Goal: Transaction & Acquisition: Purchase product/service

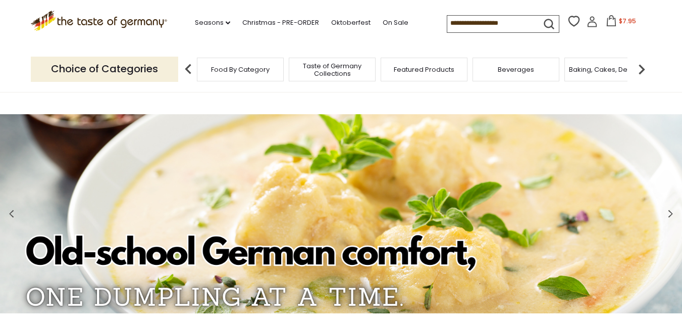
click at [604, 67] on span "Baking, Cakes, Desserts" at bounding box center [608, 70] width 78 height 8
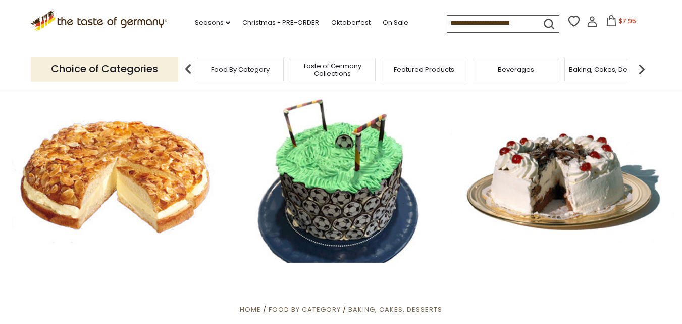
click at [87, 173] on div at bounding box center [341, 177] width 682 height 171
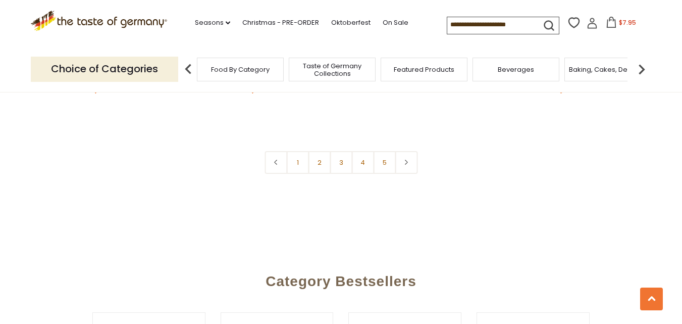
scroll to position [2468, 0]
click at [316, 150] on link "2" at bounding box center [319, 161] width 23 height 23
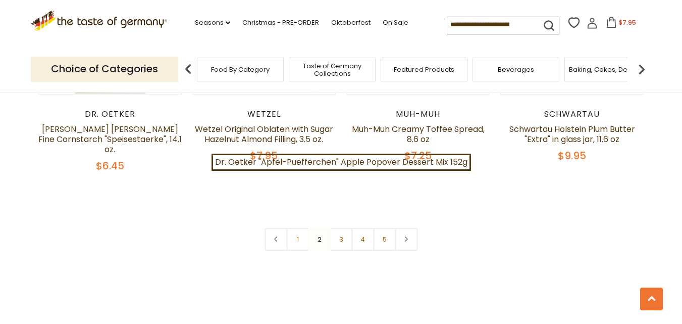
scroll to position [2420, 0]
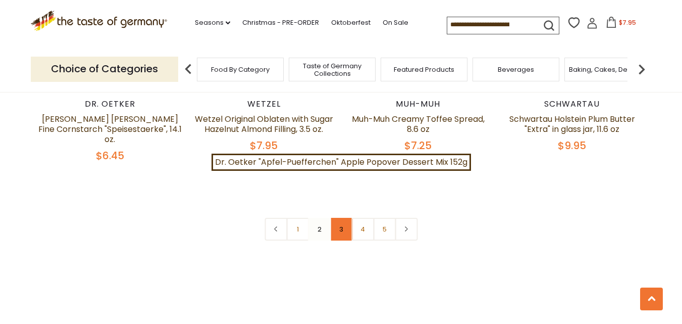
click at [341, 218] on link "3" at bounding box center [341, 229] width 23 height 23
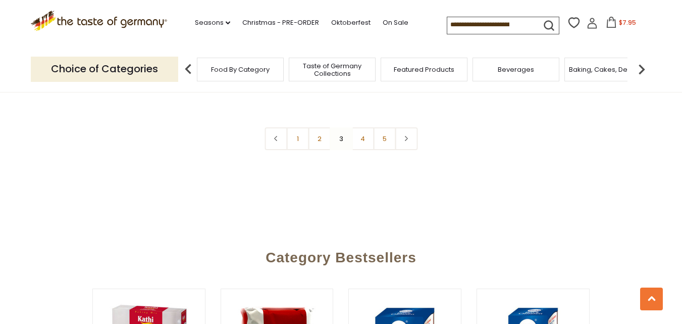
scroll to position [2496, 0]
click at [360, 150] on link "4" at bounding box center [363, 138] width 23 height 23
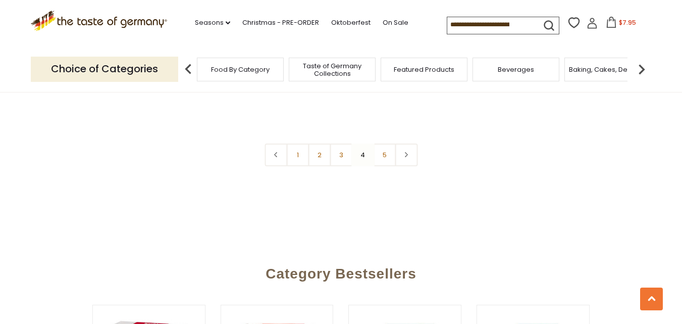
scroll to position [2506, 0]
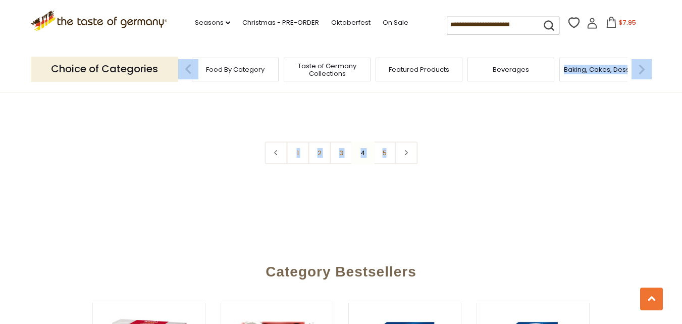
drag, startPoint x: 551, startPoint y: 75, endPoint x: 558, endPoint y: 114, distance: 39.9
click at [243, 66] on span "Food By Category" at bounding box center [217, 70] width 59 height 8
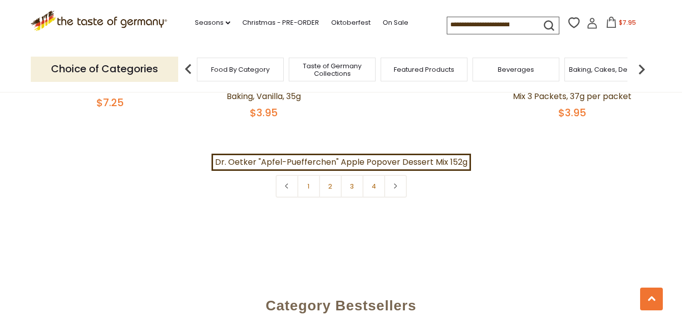
scroll to position [2312, 0]
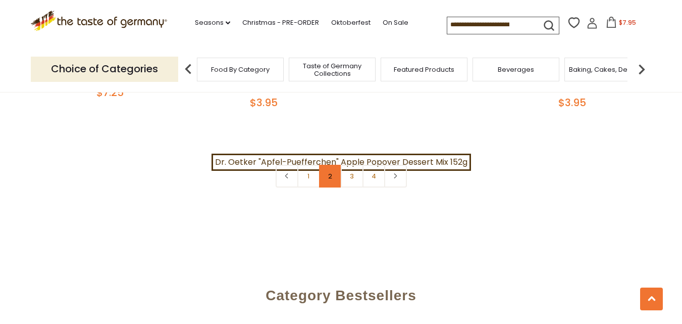
click at [327, 171] on link "2" at bounding box center [330, 176] width 23 height 23
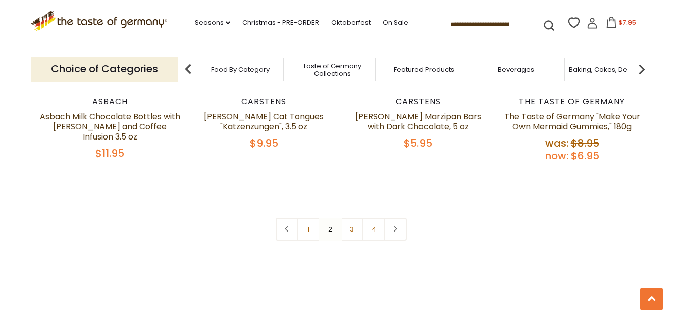
scroll to position [2313, 0]
click at [376, 217] on link "4" at bounding box center [374, 228] width 23 height 23
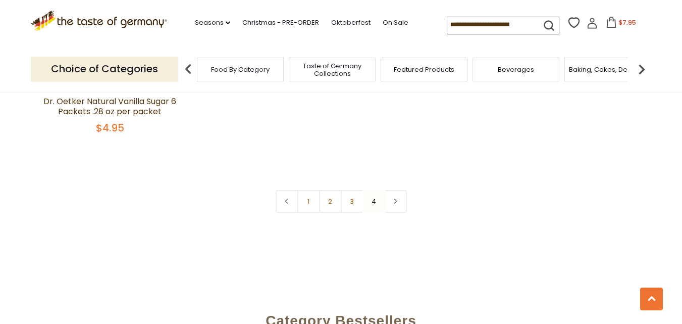
scroll to position [1511, 0]
click at [639, 70] on img at bounding box center [642, 69] width 20 height 20
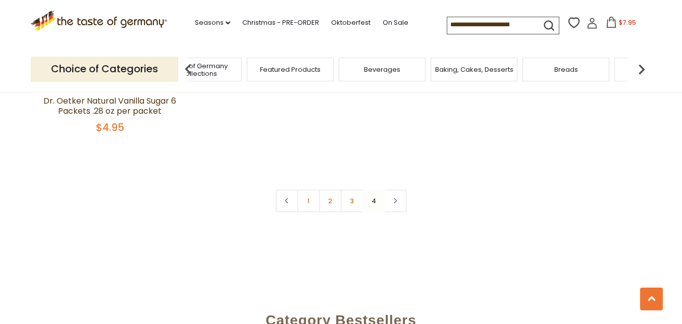
click at [569, 68] on span "Breads" at bounding box center [567, 70] width 24 height 8
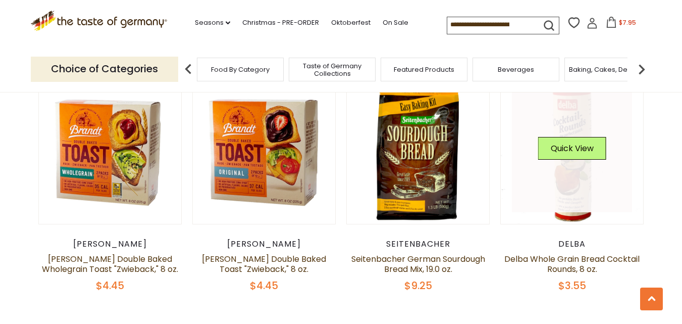
scroll to position [2250, 0]
click at [556, 179] on link at bounding box center [572, 151] width 120 height 120
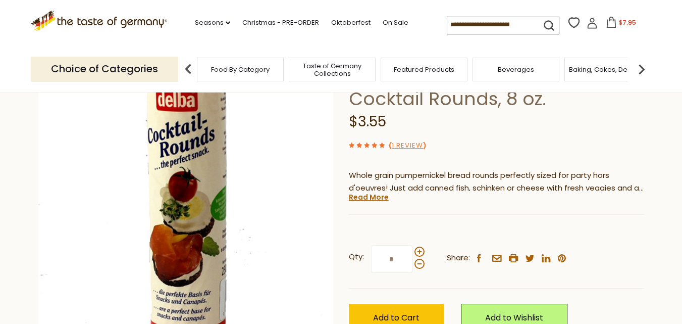
scroll to position [91, 0]
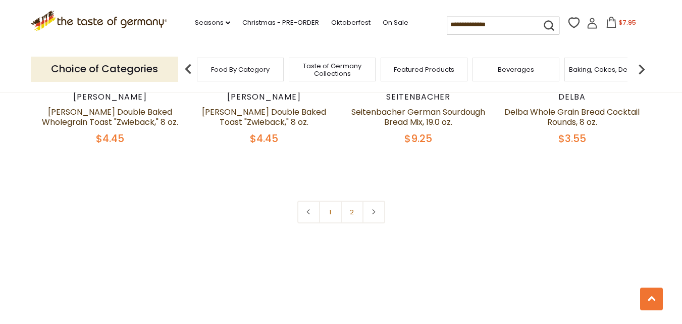
scroll to position [2401, 0]
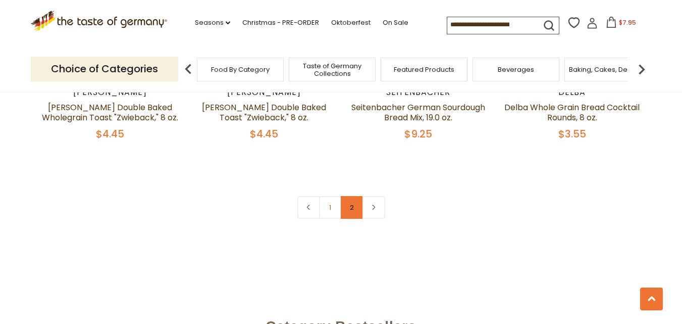
click at [350, 209] on link "2" at bounding box center [352, 207] width 23 height 23
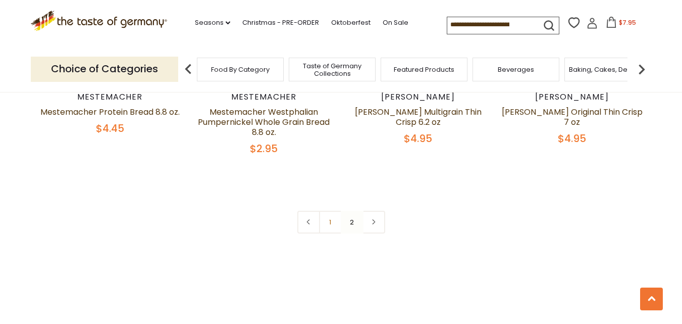
scroll to position [1449, 0]
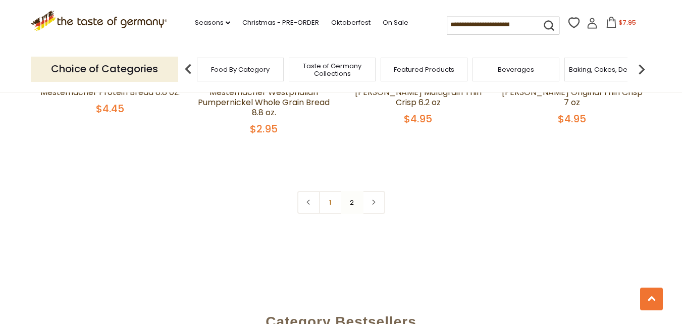
click at [644, 67] on img at bounding box center [642, 69] width 20 height 20
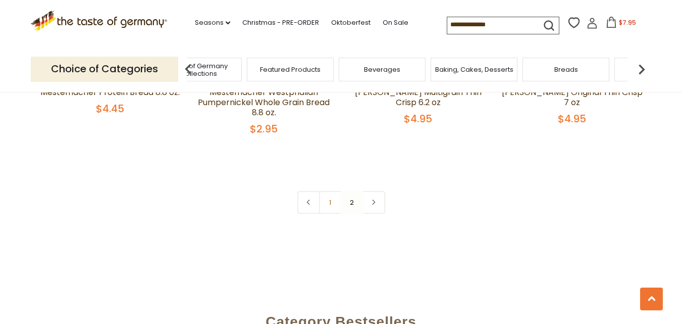
click at [644, 67] on img at bounding box center [642, 69] width 20 height 20
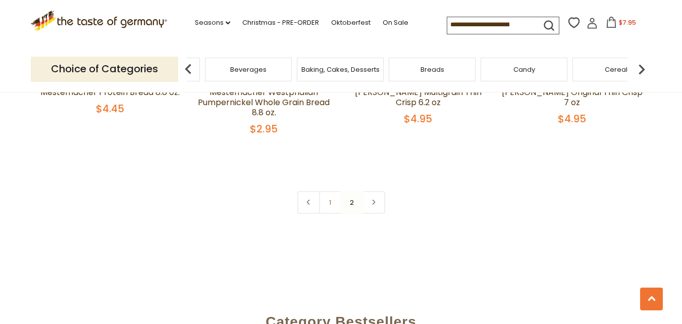
click at [644, 67] on img at bounding box center [642, 69] width 20 height 20
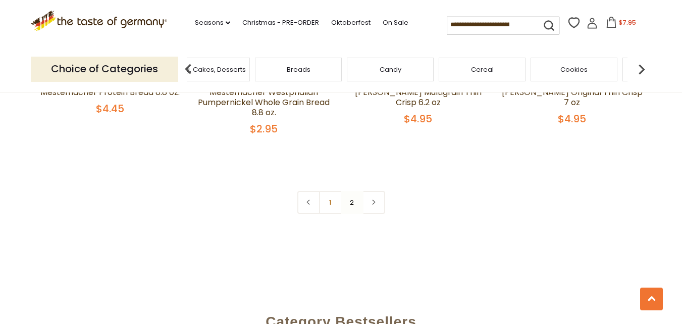
click at [644, 67] on img at bounding box center [642, 69] width 20 height 20
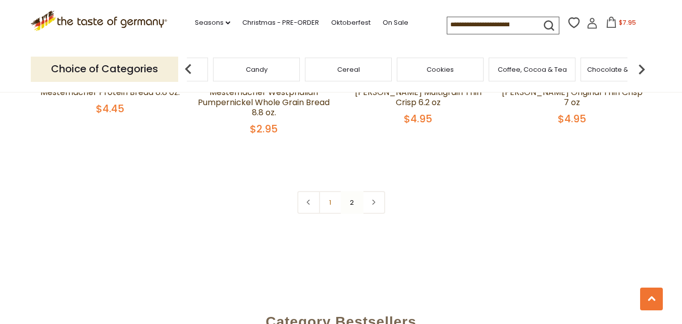
click at [644, 67] on img at bounding box center [642, 69] width 20 height 20
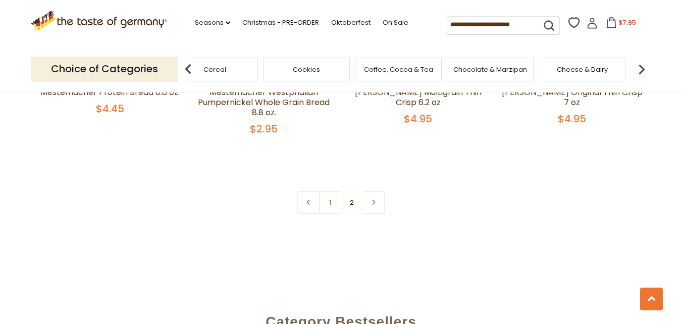
click at [641, 69] on img at bounding box center [642, 69] width 20 height 20
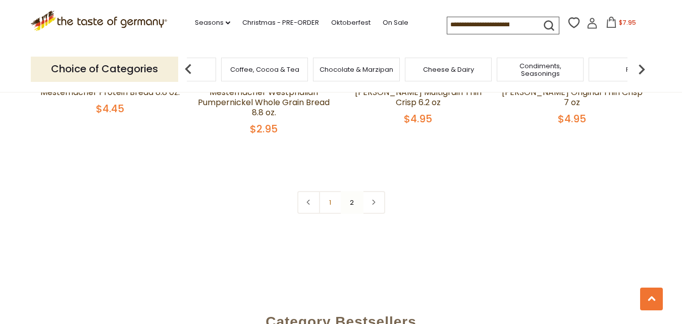
click at [549, 76] on span "Condiments, Seasonings" at bounding box center [540, 69] width 81 height 15
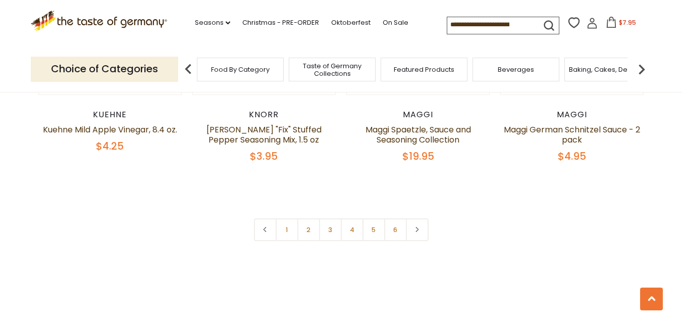
scroll to position [2431, 0]
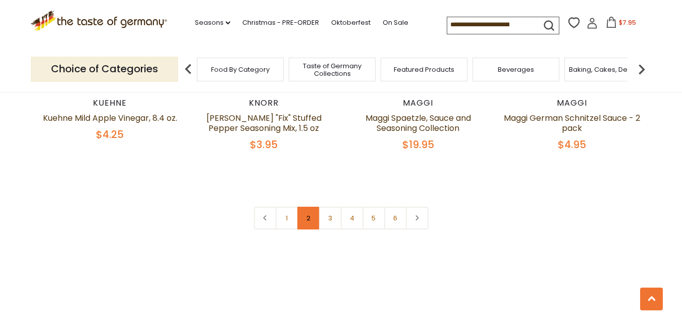
click at [308, 207] on link "2" at bounding box center [309, 218] width 23 height 23
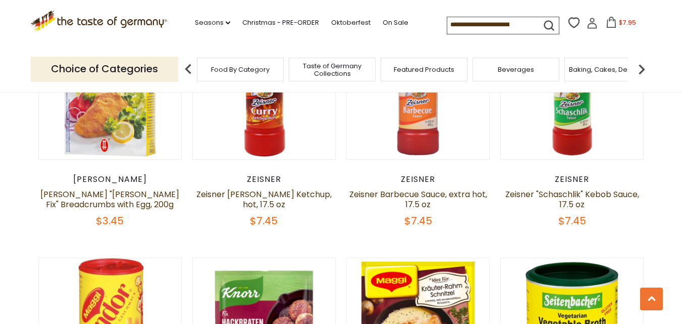
scroll to position [866, 0]
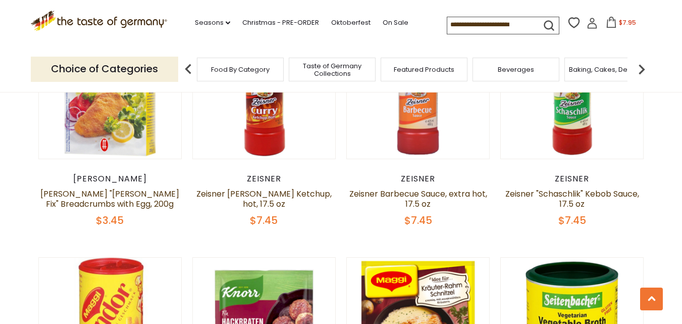
click at [621, 24] on span "$7.95" at bounding box center [627, 22] width 17 height 9
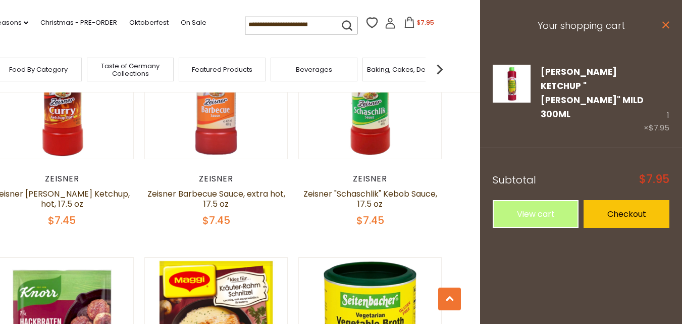
click at [666, 25] on icon at bounding box center [666, 24] width 7 height 7
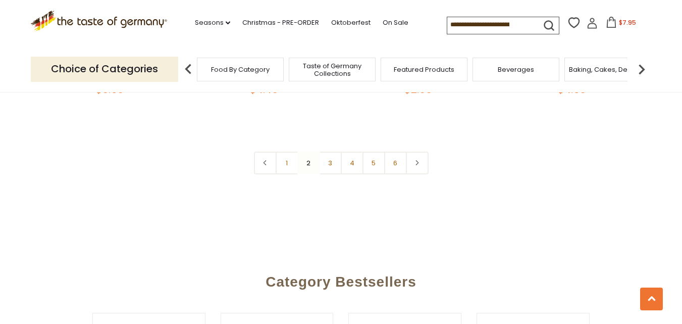
scroll to position [2497, 0]
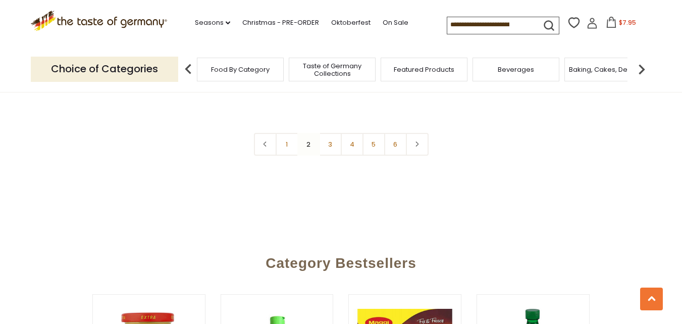
click at [329, 133] on link "3" at bounding box center [330, 144] width 23 height 23
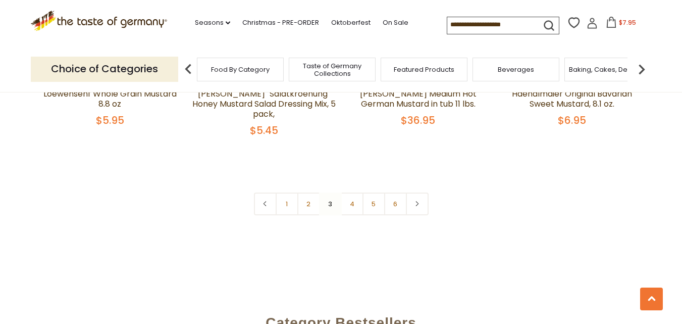
scroll to position [2429, 0]
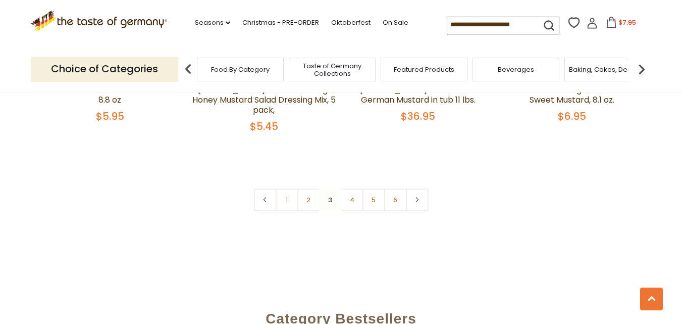
click at [353, 191] on link "4" at bounding box center [352, 199] width 23 height 23
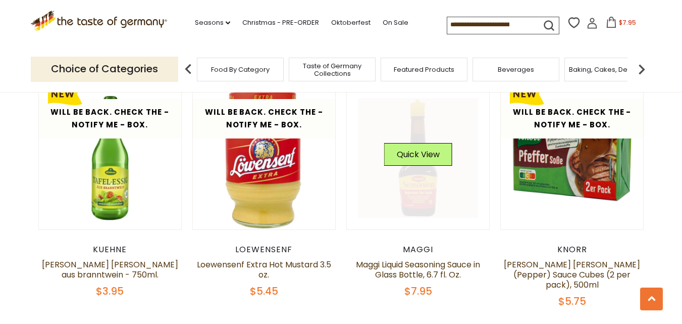
scroll to position [783, 0]
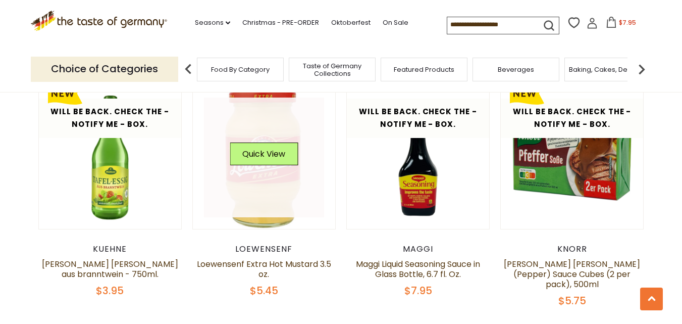
click at [273, 184] on link at bounding box center [264, 157] width 120 height 120
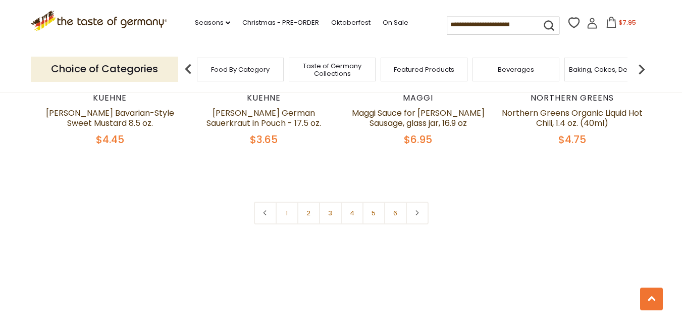
scroll to position [2406, 0]
click at [374, 201] on link "5" at bounding box center [374, 212] width 23 height 23
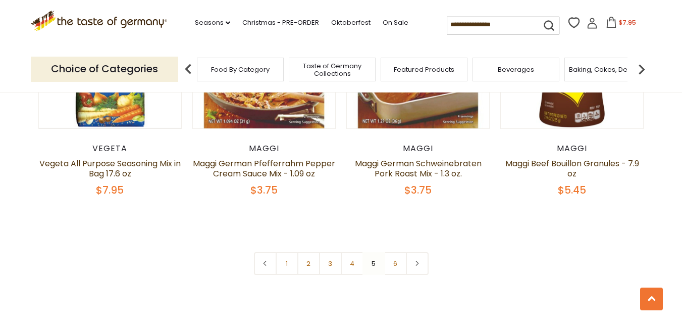
scroll to position [2399, 0]
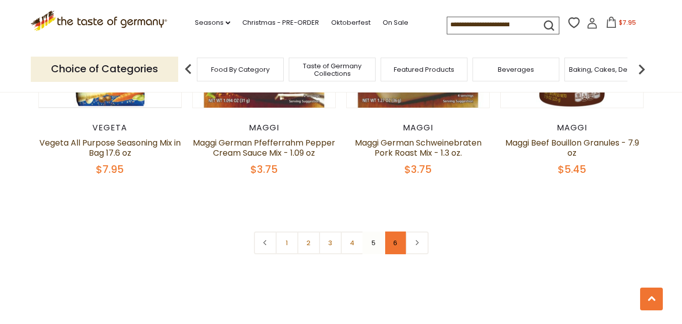
click at [393, 231] on link "6" at bounding box center [395, 242] width 23 height 23
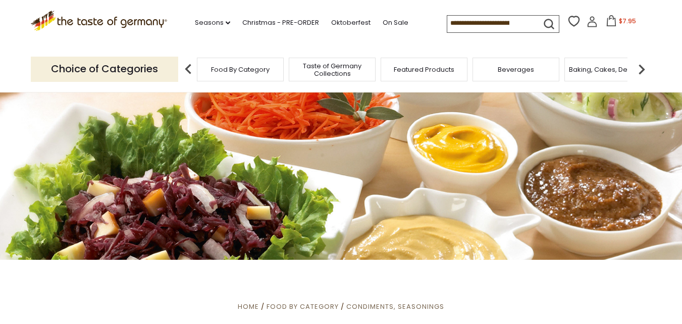
scroll to position [0, 0]
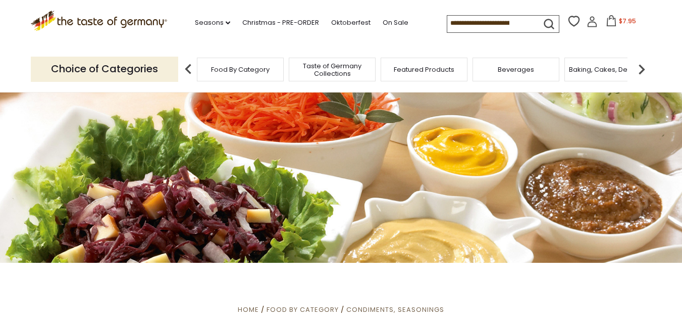
click at [639, 65] on img at bounding box center [642, 69] width 20 height 20
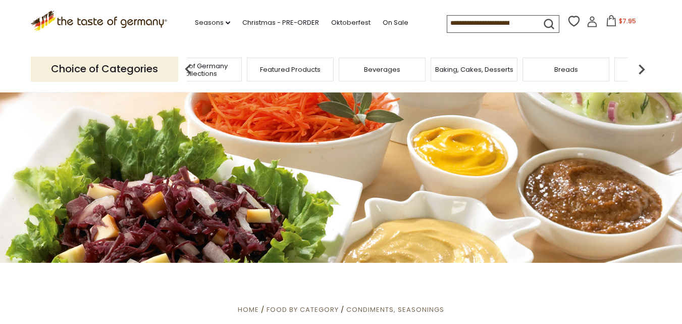
click at [639, 65] on img at bounding box center [642, 69] width 20 height 20
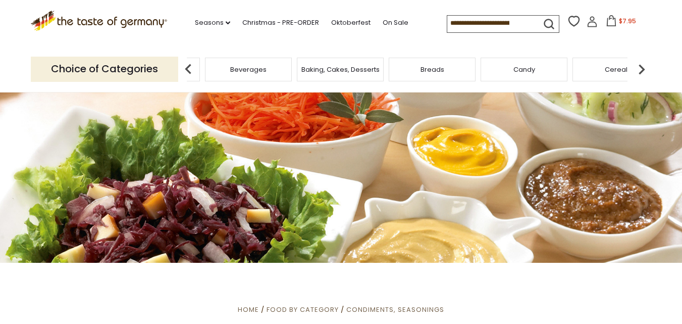
click at [642, 66] on img at bounding box center [642, 69] width 20 height 20
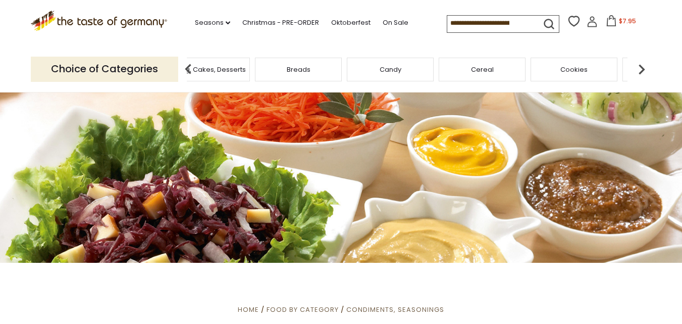
click at [644, 67] on img at bounding box center [642, 69] width 20 height 20
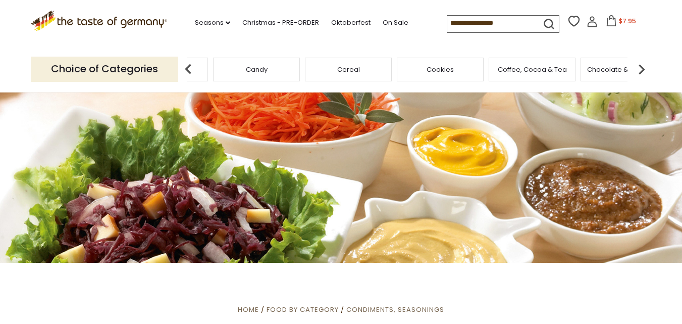
click at [644, 67] on img at bounding box center [642, 69] width 20 height 20
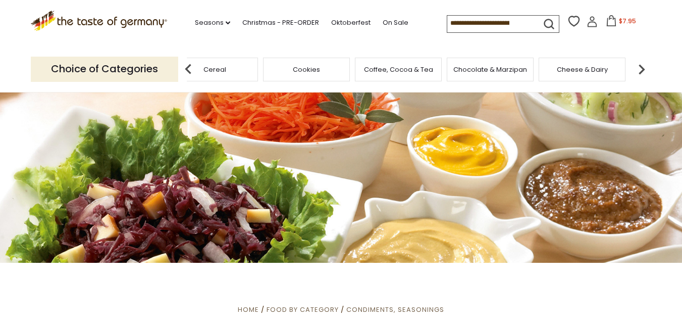
click at [644, 67] on img at bounding box center [642, 69] width 20 height 20
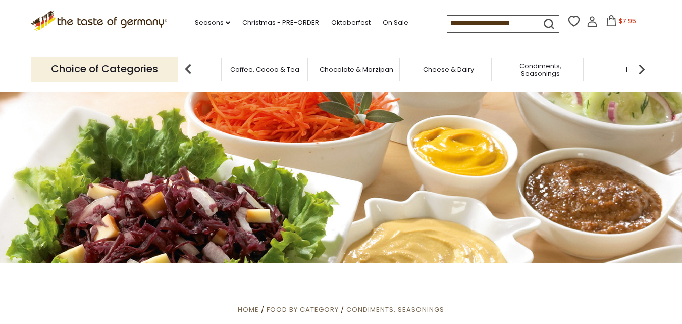
click at [644, 67] on img at bounding box center [642, 69] width 20 height 20
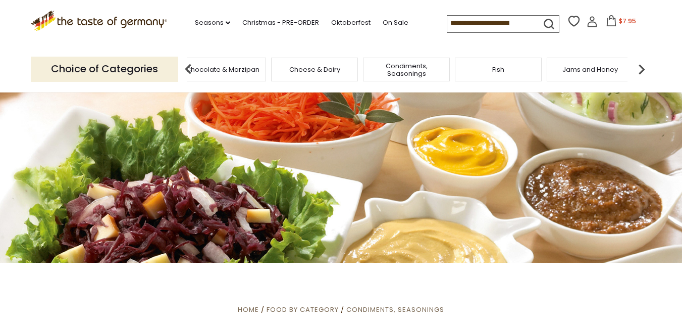
click at [596, 70] on span "Jams and Honey" at bounding box center [591, 70] width 56 height 8
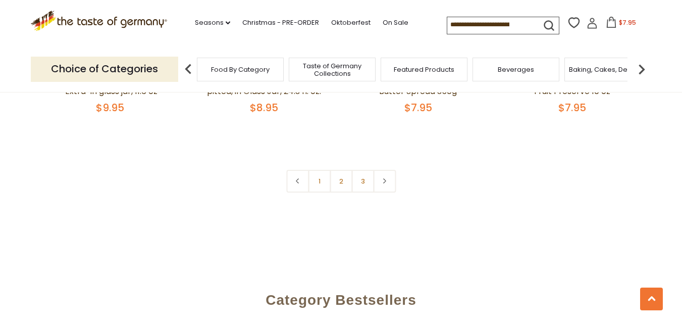
scroll to position [2429, 0]
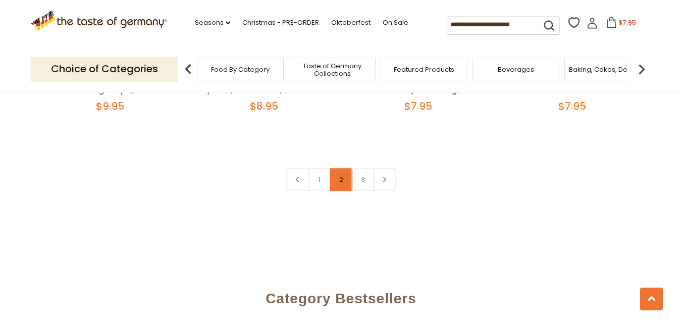
click at [342, 183] on link "2" at bounding box center [341, 179] width 23 height 23
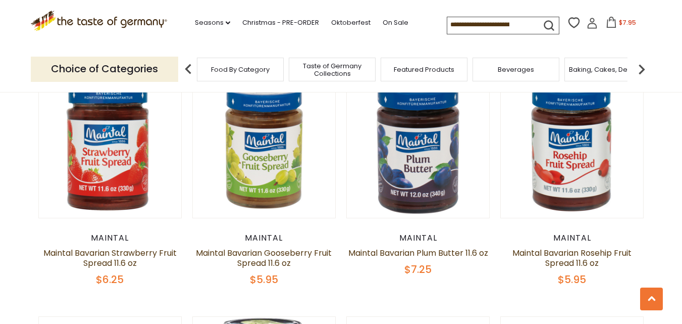
scroll to position [1530, 0]
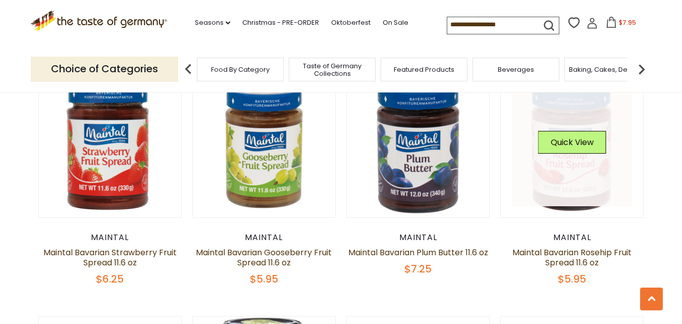
click at [564, 175] on link at bounding box center [572, 146] width 120 height 120
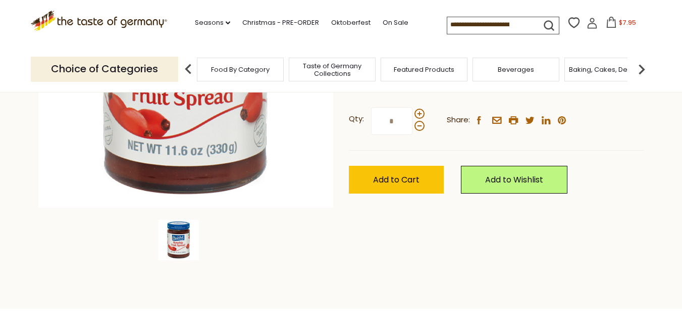
scroll to position [237, 0]
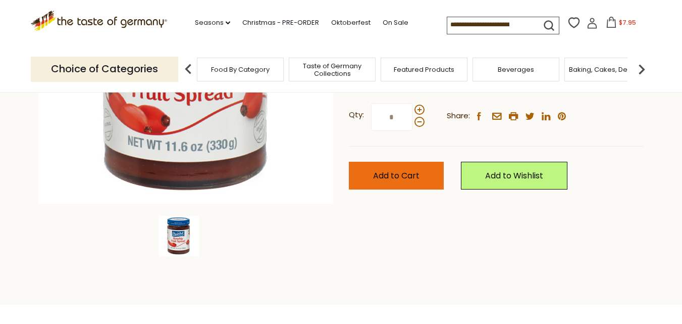
click at [398, 181] on button "Add to Cart" at bounding box center [396, 176] width 95 height 28
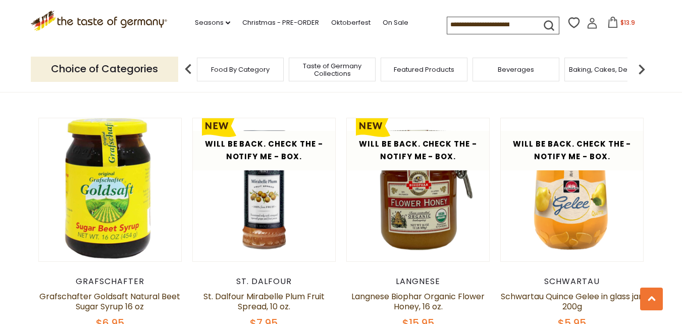
scroll to position [2230, 0]
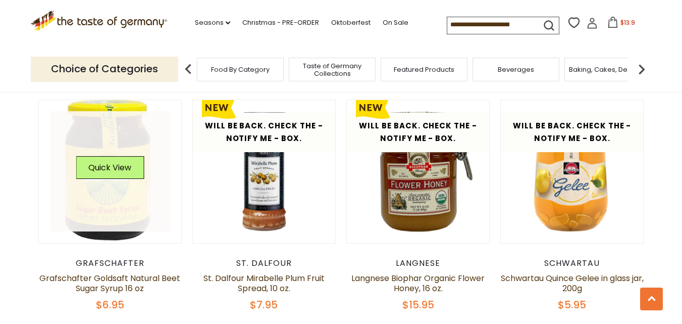
click at [120, 218] on link at bounding box center [110, 171] width 120 height 120
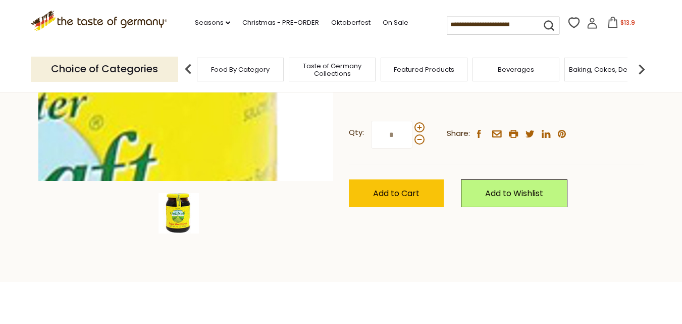
scroll to position [260, 0]
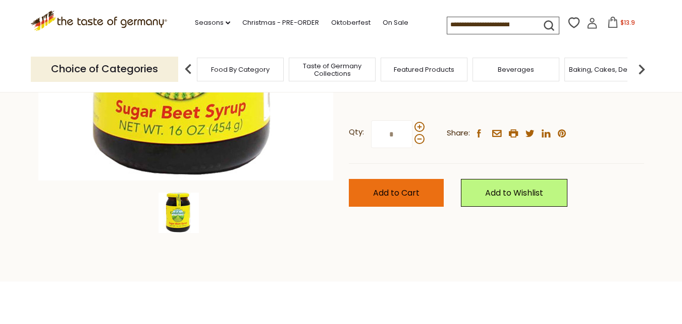
click at [386, 191] on span "Add to Cart" at bounding box center [396, 193] width 46 height 12
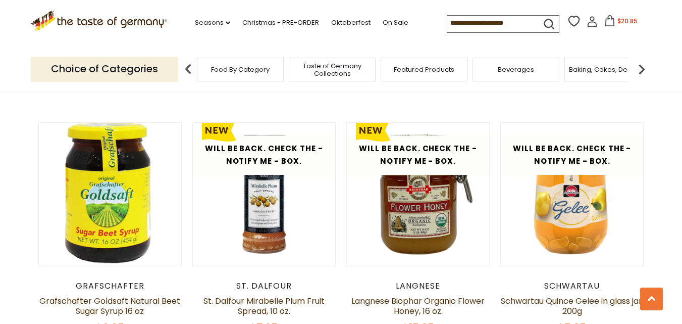
scroll to position [2230, 0]
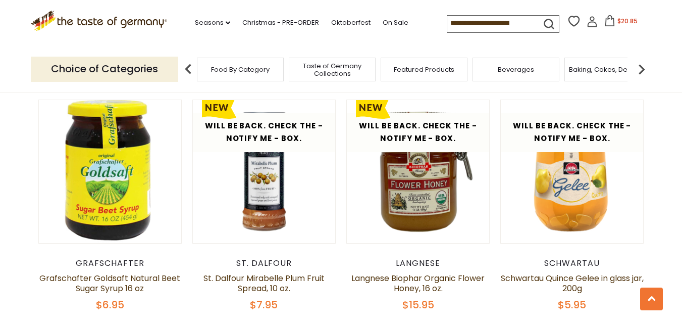
click at [642, 67] on img at bounding box center [642, 69] width 20 height 20
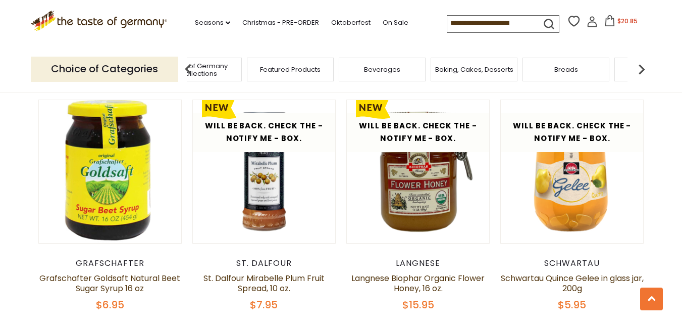
click at [642, 67] on img at bounding box center [642, 69] width 20 height 20
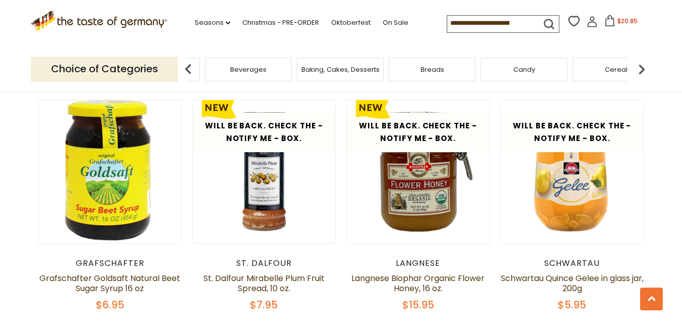
click at [642, 67] on img at bounding box center [642, 69] width 20 height 20
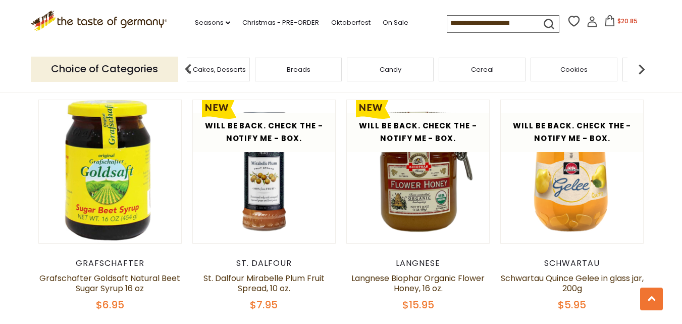
click at [642, 67] on img at bounding box center [642, 69] width 20 height 20
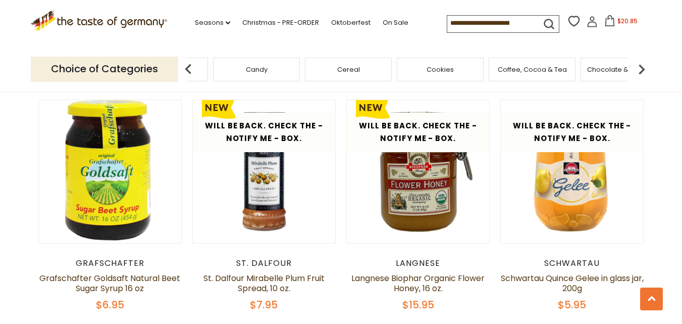
click at [642, 67] on img at bounding box center [642, 69] width 20 height 20
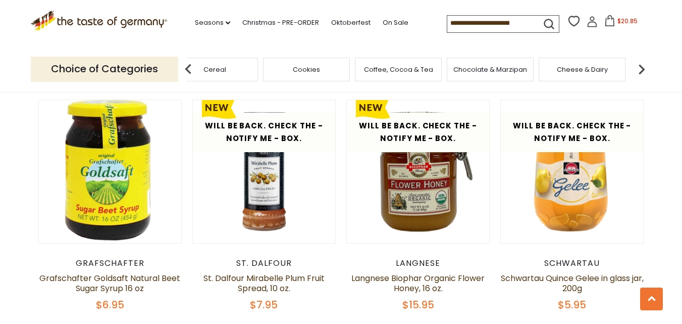
click at [642, 67] on img at bounding box center [642, 69] width 20 height 20
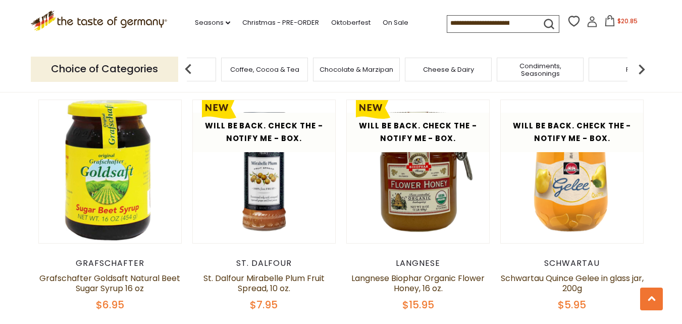
click at [642, 67] on img at bounding box center [642, 69] width 20 height 20
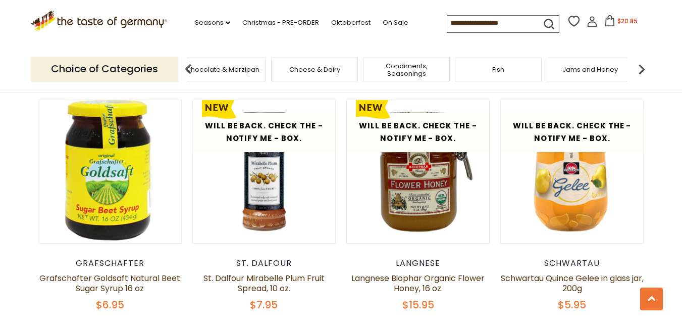
click at [642, 67] on img at bounding box center [642, 69] width 20 height 20
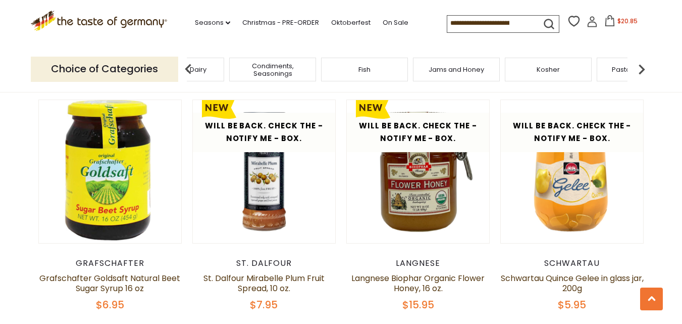
click at [642, 67] on img at bounding box center [642, 69] width 20 height 20
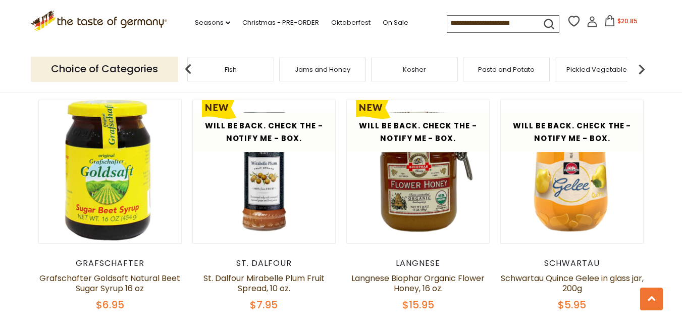
click at [610, 71] on span "Pickled Vegetables" at bounding box center [599, 70] width 64 height 8
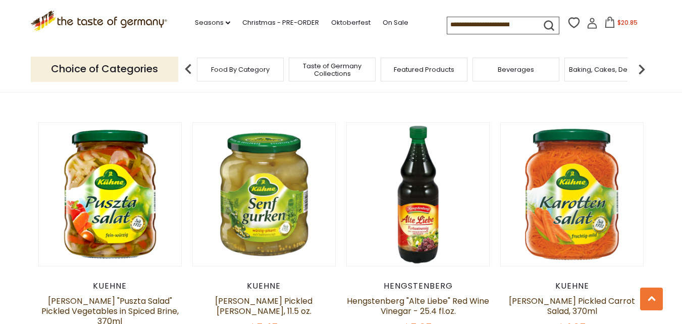
scroll to position [1760, 0]
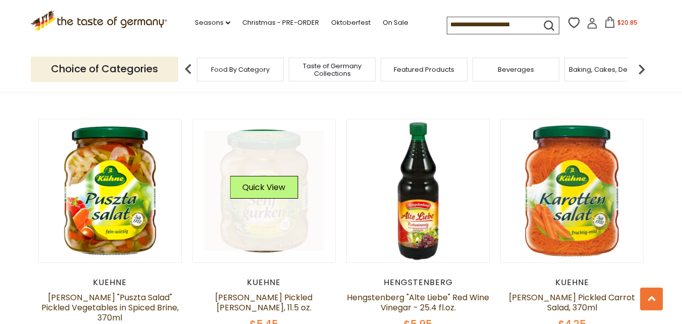
click at [263, 201] on link at bounding box center [264, 191] width 120 height 120
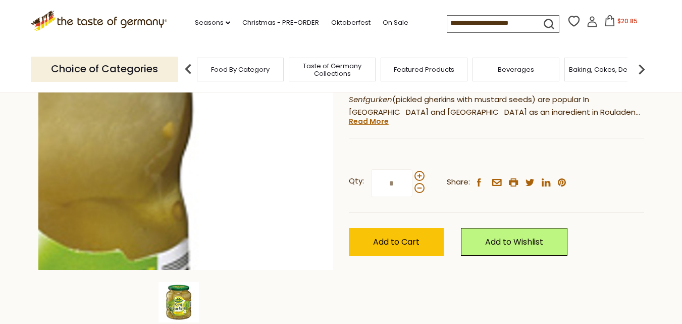
scroll to position [173, 0]
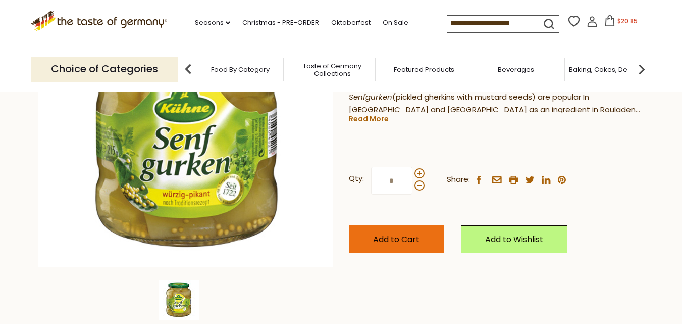
click at [388, 230] on button "Add to Cart" at bounding box center [396, 239] width 95 height 28
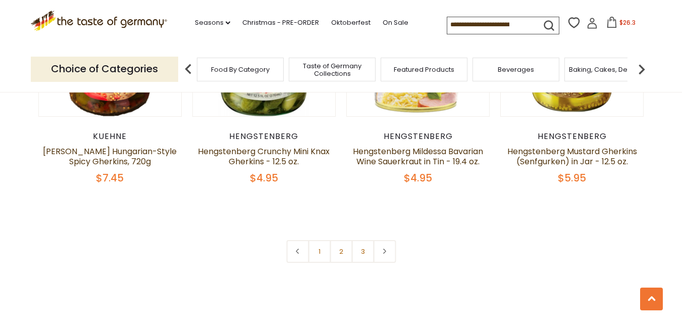
scroll to position [2481, 0]
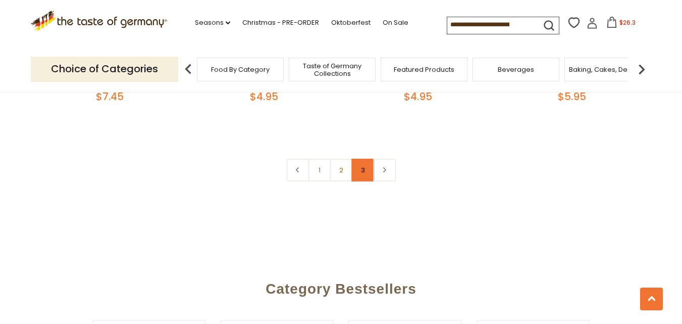
click at [364, 159] on link "3" at bounding box center [363, 170] width 23 height 23
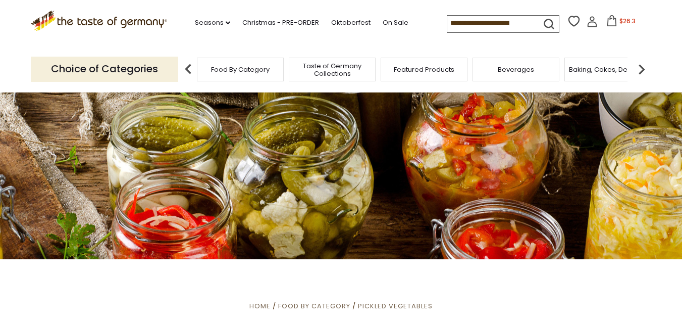
scroll to position [0, 0]
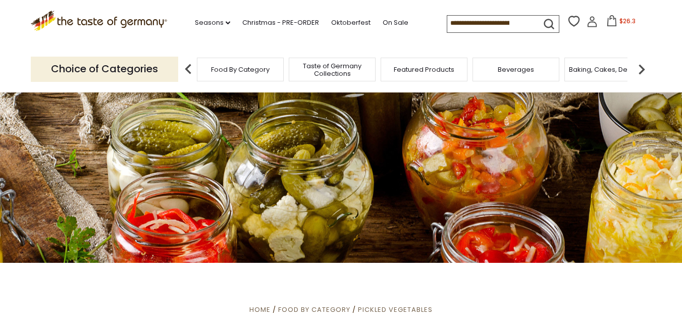
click at [190, 68] on img at bounding box center [188, 69] width 20 height 20
click at [185, 68] on img at bounding box center [188, 69] width 20 height 20
click at [643, 67] on img at bounding box center [642, 69] width 20 height 20
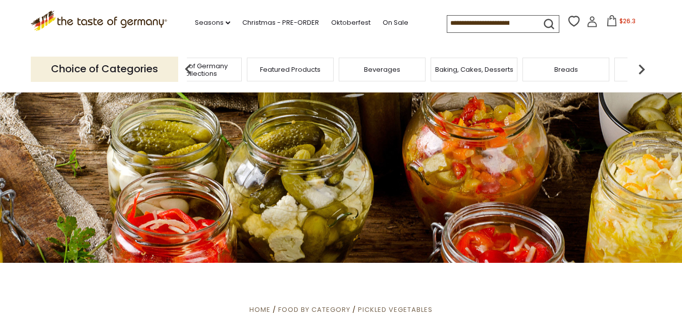
click at [643, 67] on img at bounding box center [642, 69] width 20 height 20
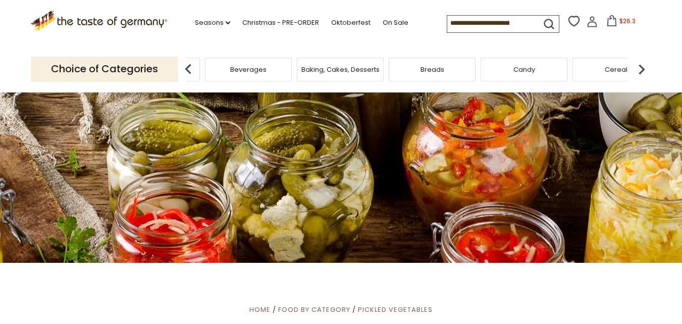
click at [643, 67] on img at bounding box center [642, 69] width 20 height 20
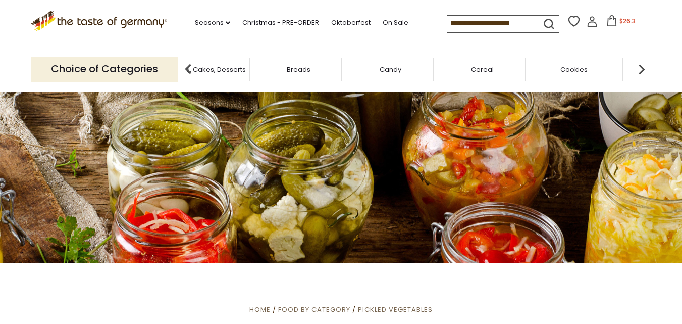
click at [643, 67] on img at bounding box center [642, 69] width 20 height 20
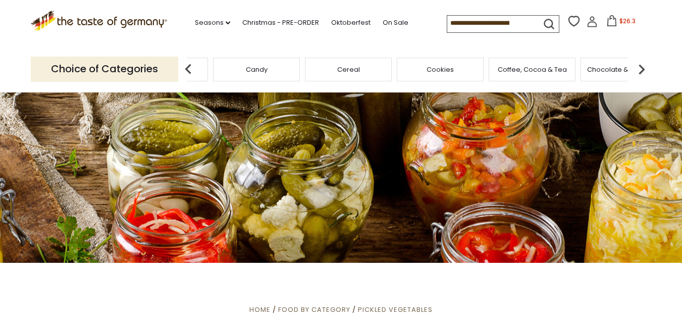
click at [643, 67] on img at bounding box center [642, 69] width 20 height 20
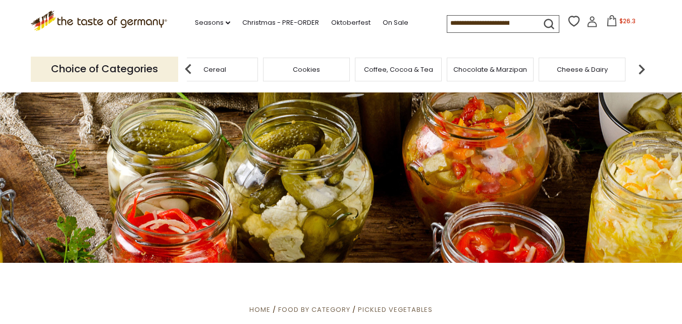
click at [643, 67] on img at bounding box center [642, 69] width 20 height 20
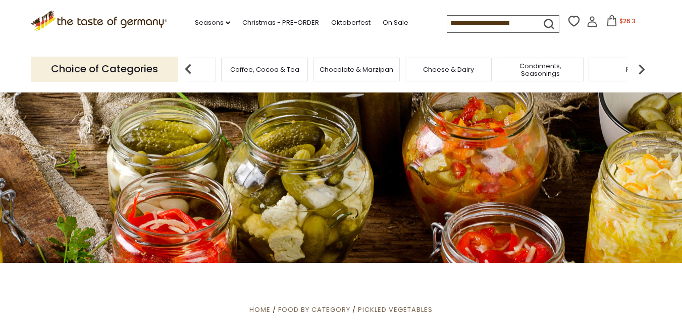
click at [643, 67] on img at bounding box center [642, 69] width 20 height 20
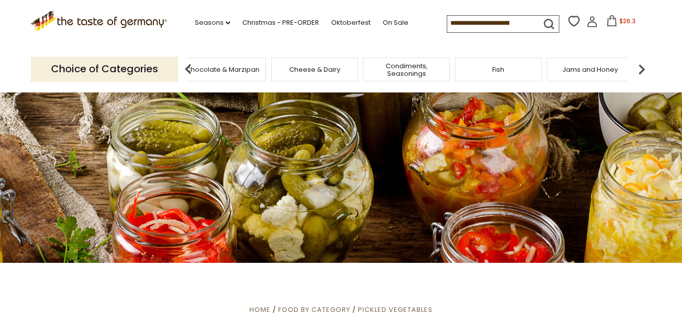
click at [643, 67] on img at bounding box center [642, 69] width 20 height 20
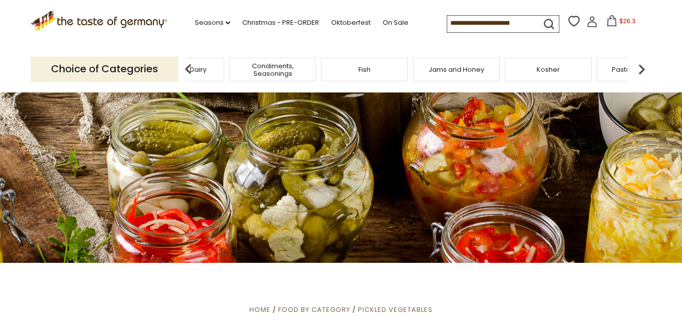
click at [643, 67] on img at bounding box center [642, 69] width 20 height 20
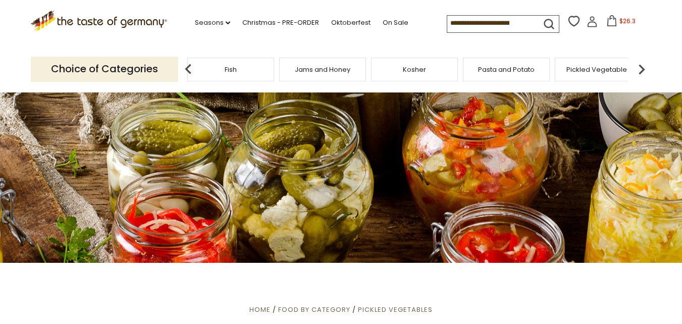
click at [643, 67] on img at bounding box center [642, 69] width 20 height 20
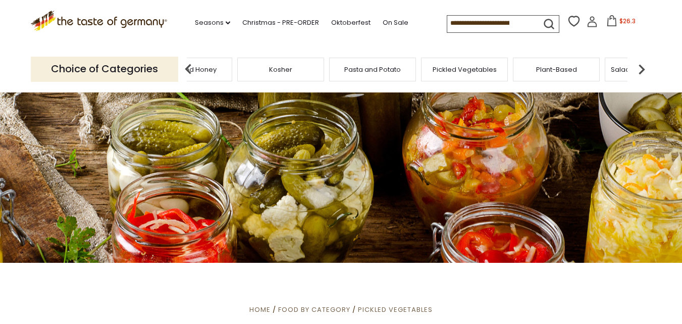
click at [643, 67] on img at bounding box center [642, 69] width 20 height 20
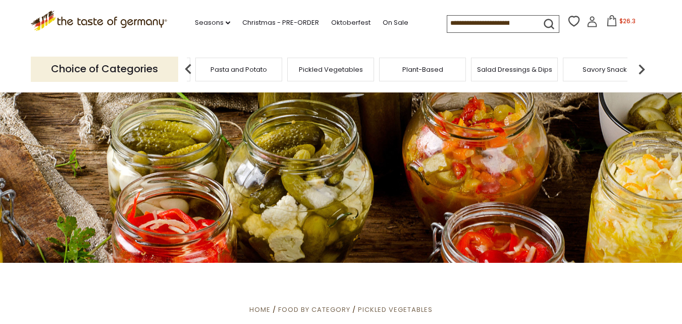
click at [643, 67] on img at bounding box center [642, 69] width 20 height 20
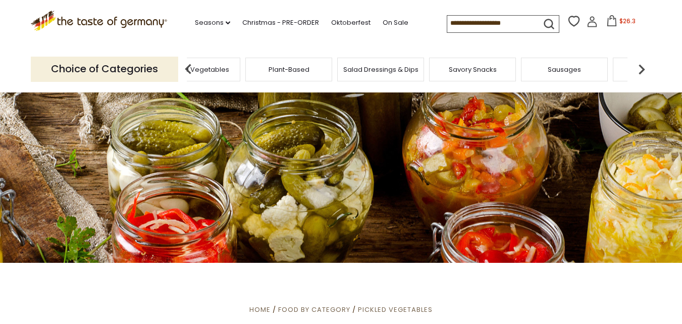
click at [643, 67] on img at bounding box center [642, 69] width 20 height 20
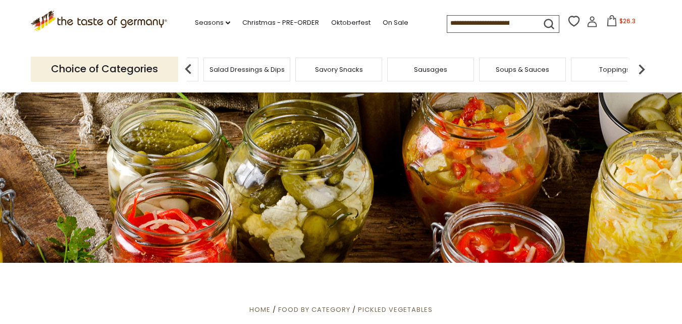
click at [643, 67] on img at bounding box center [642, 69] width 20 height 20
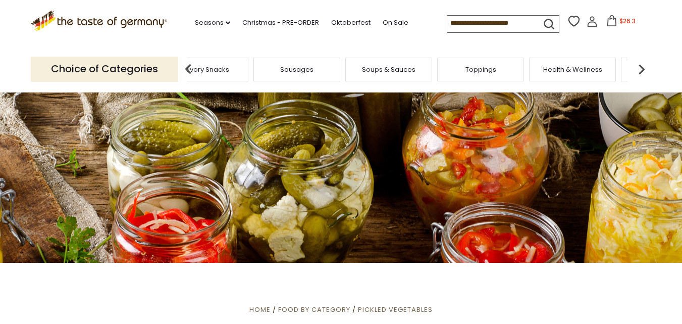
click at [643, 67] on img at bounding box center [642, 69] width 20 height 20
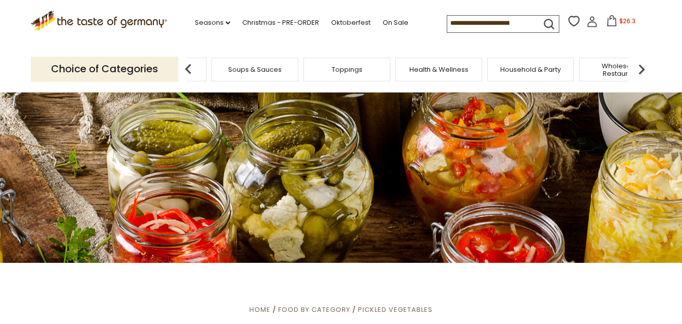
click at [620, 21] on span "$26.3" at bounding box center [628, 21] width 16 height 9
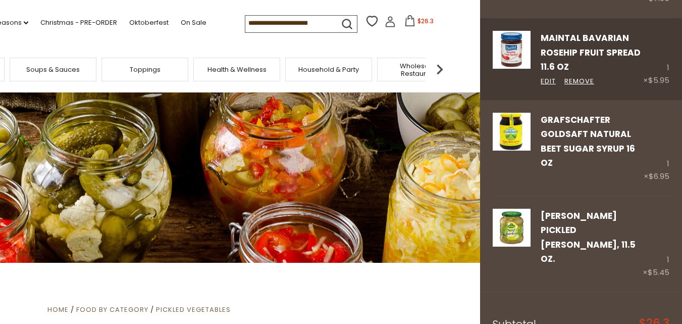
scroll to position [147, 0]
